Goal: Navigation & Orientation: Find specific page/section

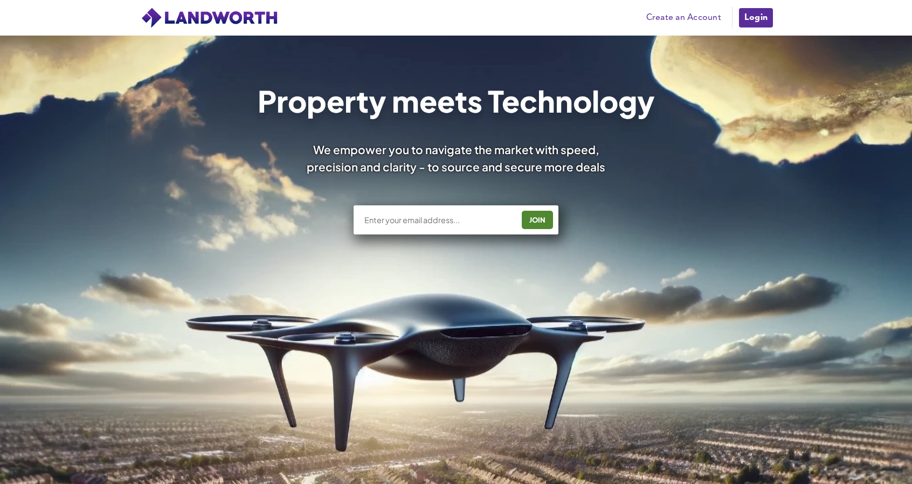
click at [388, 219] on input "text" at bounding box center [438, 220] width 150 height 11
click at [755, 17] on link "Login" at bounding box center [756, 18] width 36 height 22
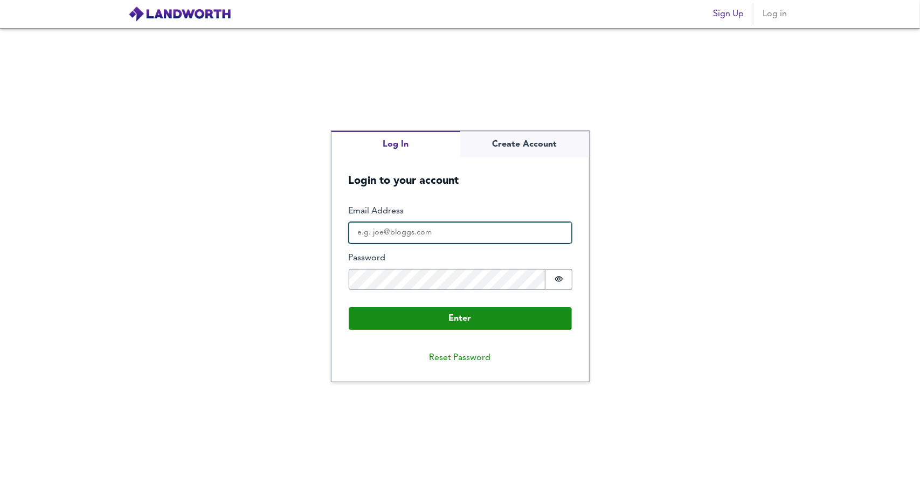
click at [368, 233] on input "Email Address" at bounding box center [460, 233] width 223 height 22
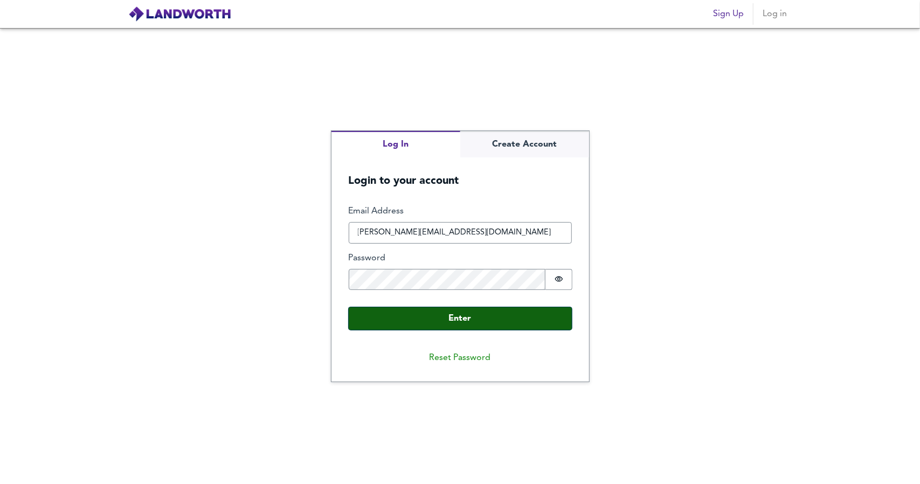
click at [458, 320] on button "Enter" at bounding box center [460, 318] width 223 height 23
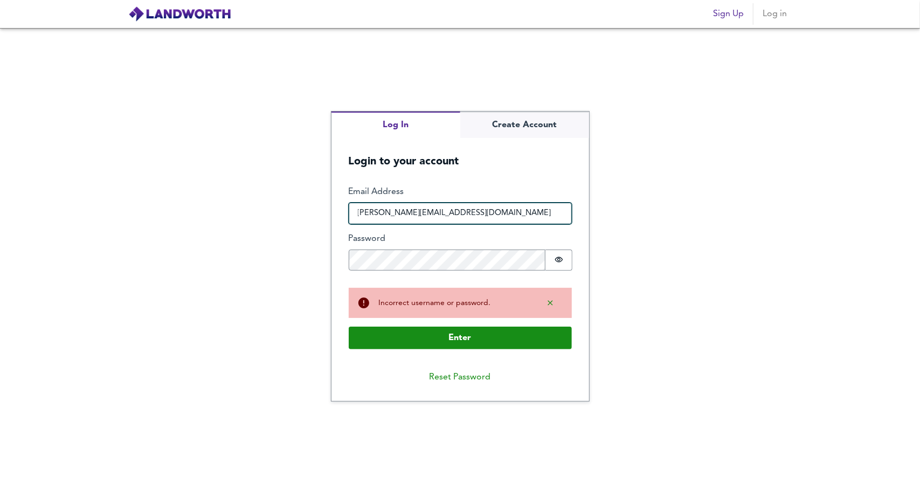
drag, startPoint x: 374, startPoint y: 213, endPoint x: 272, endPoint y: 222, distance: 102.3
click at [272, 222] on div "Log In Create Account Login to your account Enter Email Address [PERSON_NAME][E…" at bounding box center [460, 256] width 920 height 456
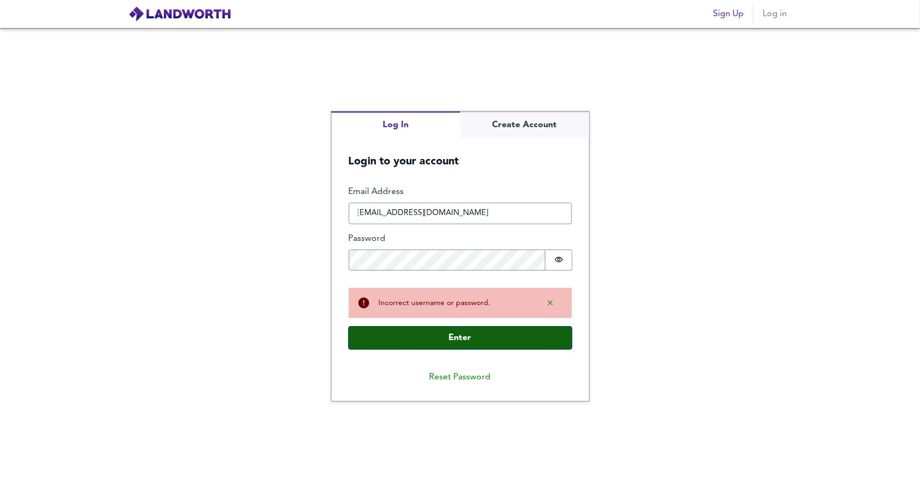
click at [469, 337] on button "Enter" at bounding box center [460, 338] width 223 height 23
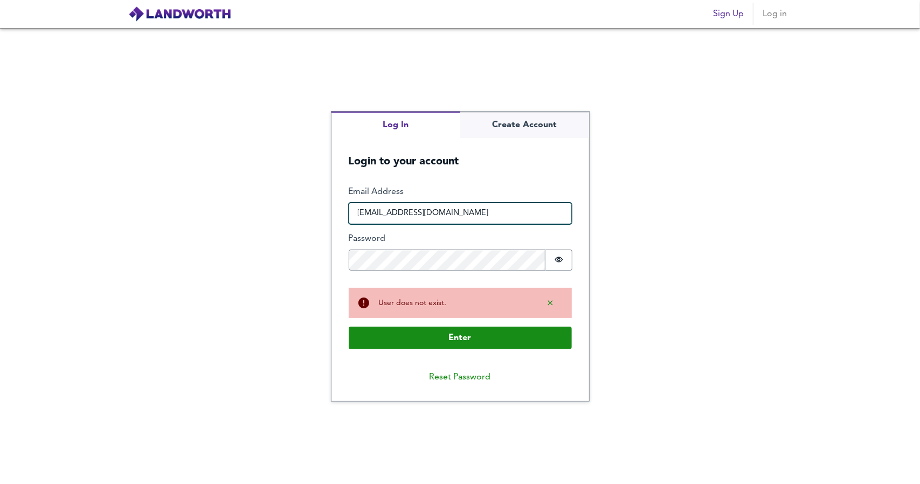
click at [370, 213] on input "info@ellkin.com" at bounding box center [460, 214] width 223 height 22
drag, startPoint x: 370, startPoint y: 213, endPoint x: 328, endPoint y: 214, distance: 42.6
click at [328, 214] on div "Log In Create Account Login to your account Enter Email Address info@ellkin.com…" at bounding box center [460, 256] width 920 height 456
type input "ellen@ellkin.com"
click at [559, 262] on icon "Show password" at bounding box center [559, 259] width 8 height 5
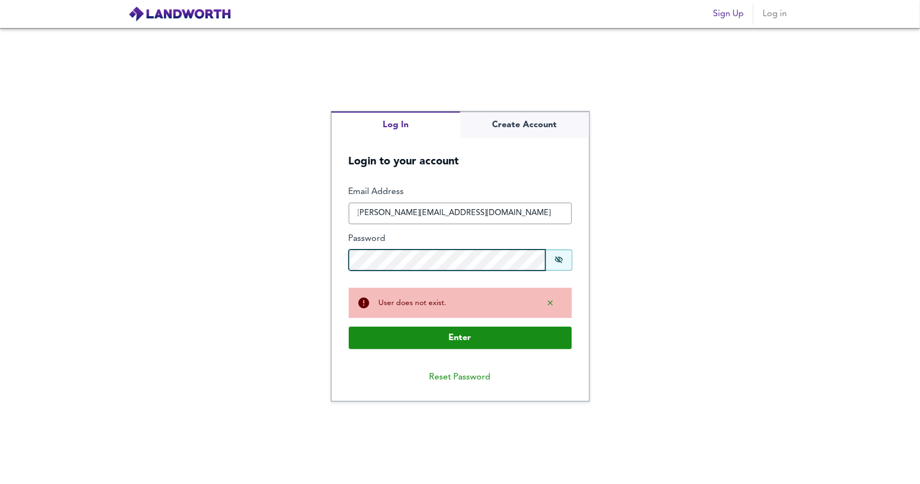
click at [262, 267] on div "Log In Create Account Login to your account Enter Email Address ellen@ellkin.co…" at bounding box center [460, 256] width 920 height 456
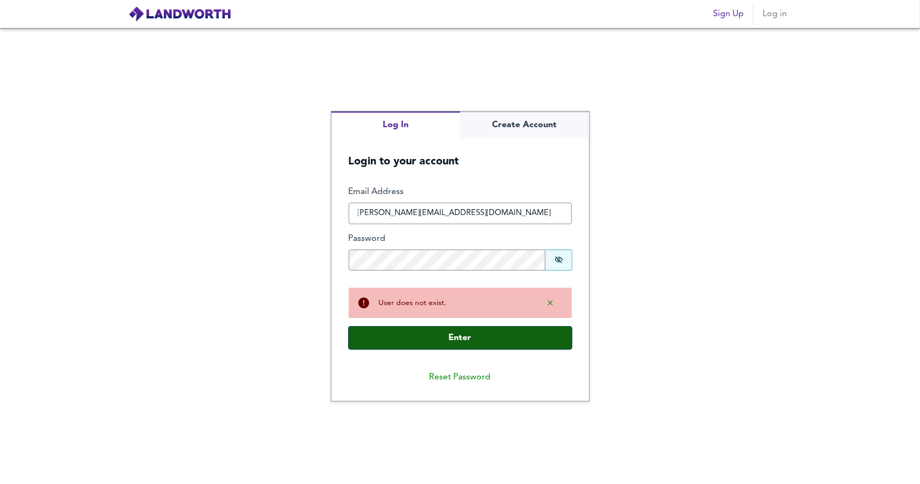
click at [468, 340] on button "Enter" at bounding box center [460, 338] width 223 height 23
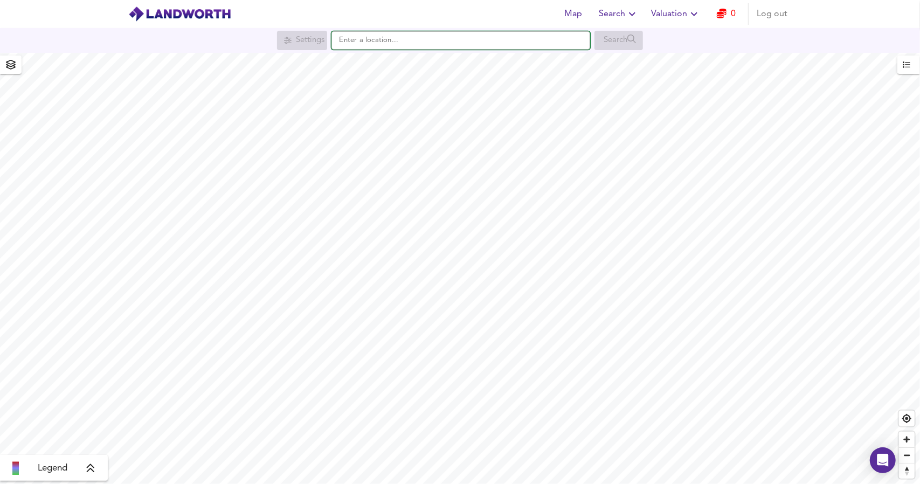
click at [365, 42] on input "text" at bounding box center [461, 40] width 259 height 18
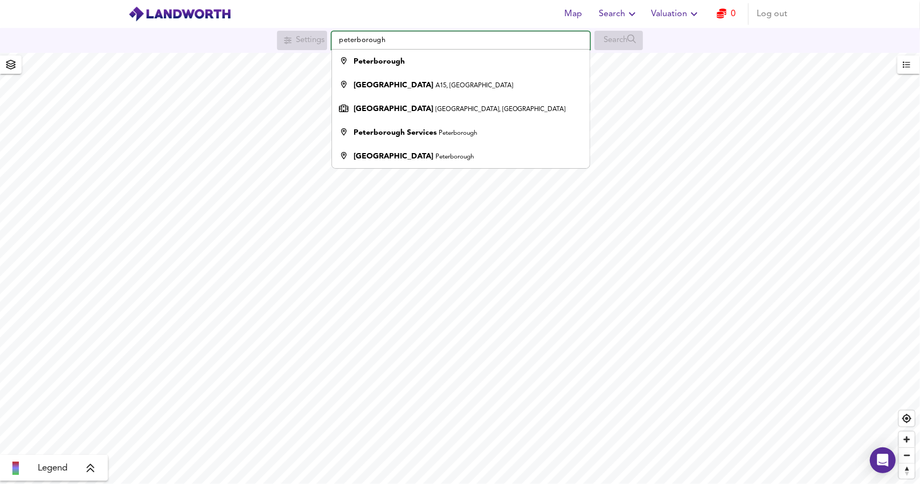
type input "Peterborough"
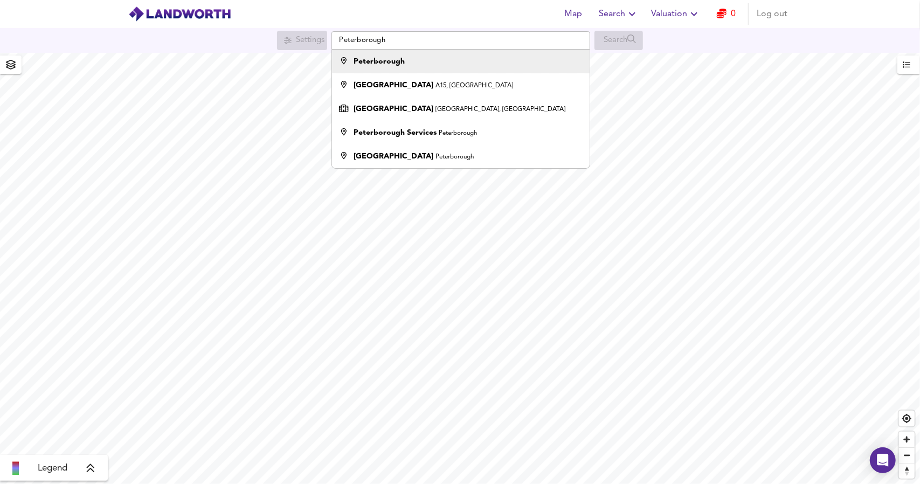
click at [383, 62] on strong "Peterborough" at bounding box center [379, 62] width 51 height 8
